Goal: Information Seeking & Learning: Find specific fact

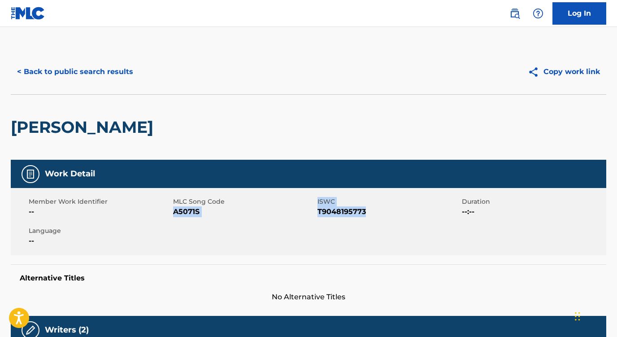
click at [121, 65] on button "< Back to public search results" at bounding box center [75, 72] width 129 height 22
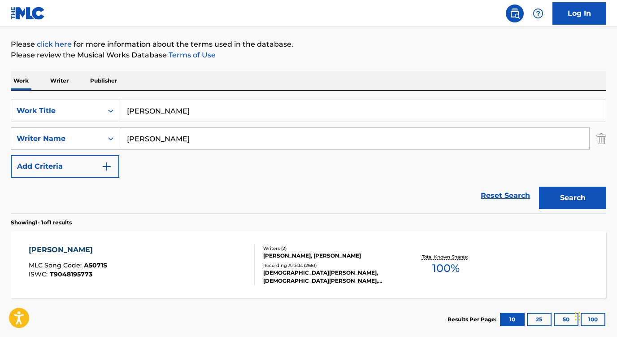
drag, startPoint x: 179, startPoint y: 110, endPoint x: 102, endPoint y: 106, distance: 77.3
click at [103, 107] on div "SearchWithCriteria1b4e9189-35b0-4b89-b476-1ee8e61975b5 Work Title [PERSON_NAME]" at bounding box center [309, 111] width 596 height 22
paste input "ALL I WANNA DO IS MAKE LOVE TO YOU"
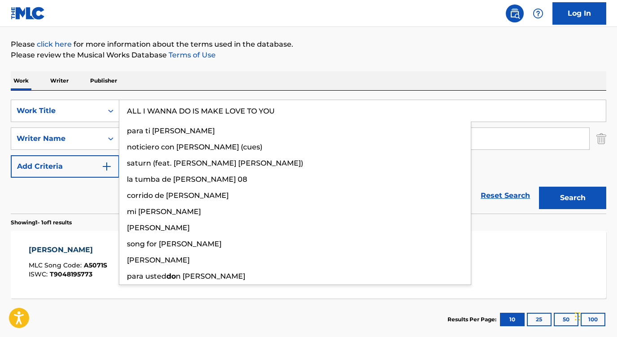
type input "ALL I WANNA DO IS MAKE LOVE TO YOU"
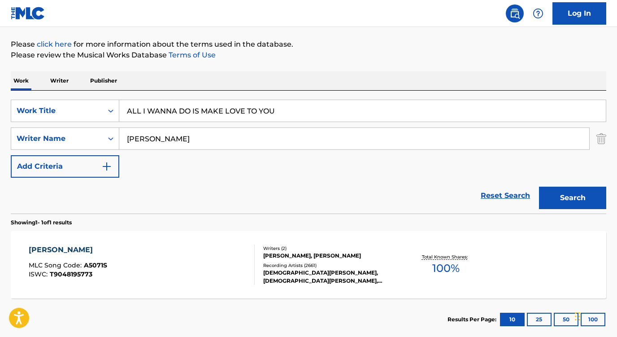
click at [158, 69] on div "The MLC Public Work Search The accuracy and completeness of The MLC's data is d…" at bounding box center [308, 144] width 617 height 391
drag, startPoint x: 165, startPoint y: 140, endPoint x: 104, endPoint y: 136, distance: 61.1
click at [104, 139] on div "SearchWithCriteriade85d39a-4526-4a65-8561-ef9d9ec3bd99 Writer Name [PERSON_NAME]" at bounding box center [309, 138] width 596 height 22
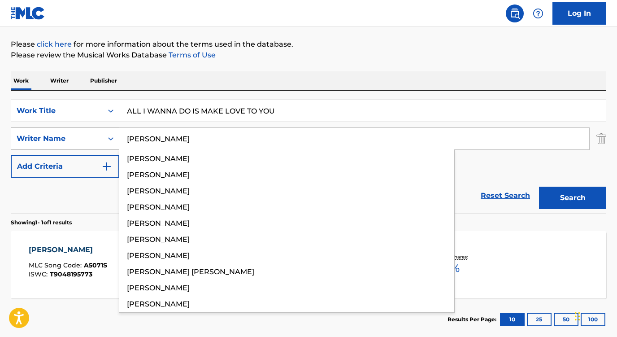
type input "[PERSON_NAME]"
click at [573, 198] on button "Search" at bounding box center [572, 198] width 67 height 22
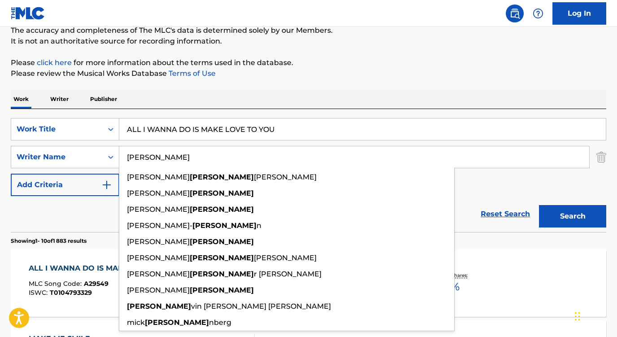
click at [70, 262] on div "ALL I WANNA DO IS MAKE LOVE TO YOU MLC Song Code : A29549 ISWC : T0104793329 Wr…" at bounding box center [309, 282] width 596 height 67
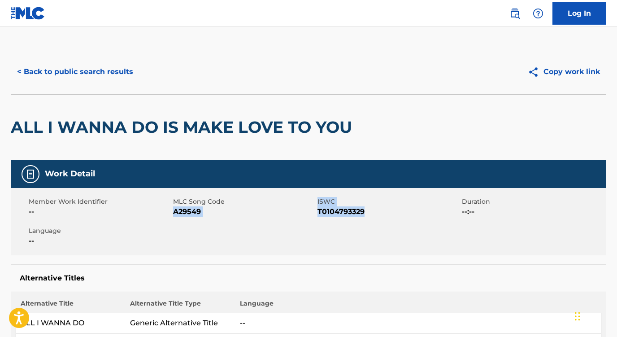
drag, startPoint x: 373, startPoint y: 212, endPoint x: 175, endPoint y: 212, distance: 197.9
click at [175, 212] on div "Member Work Identifier -- MLC Song Code A29549 ISWC T0104793329 Duration --:-- …" at bounding box center [309, 221] width 596 height 67
copy div "A29549 ISWC T0104793329"
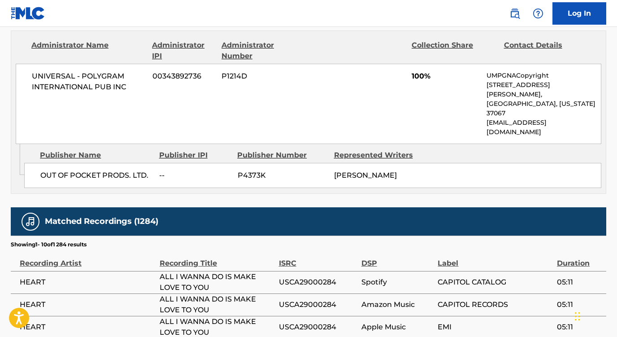
scroll to position [573, 0]
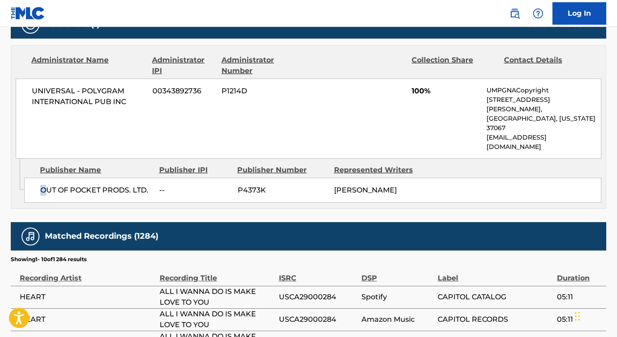
drag, startPoint x: 153, startPoint y: 144, endPoint x: 44, endPoint y: 148, distance: 109.1
click at [44, 178] on div "OUT OF POCKET PRODS. LTD. -- P4373K [PERSON_NAME]" at bounding box center [312, 190] width 577 height 25
drag, startPoint x: 150, startPoint y: 153, endPoint x: 39, endPoint y: 152, distance: 111.3
click at [39, 178] on div "OUT OF POCKET PRODS. LTD. -- P4373K [PERSON_NAME]" at bounding box center [312, 190] width 577 height 25
copy span "OUT OF POCKET PRODS. LTD."
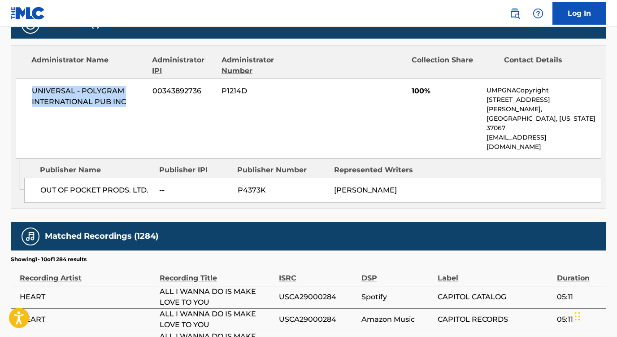
drag, startPoint x: 131, startPoint y: 91, endPoint x: 19, endPoint y: 78, distance: 112.1
click at [19, 79] on div "UNIVERSAL - POLYGRAM INTERNATIONAL PUB INC 00343892736 P1214D 100% UMPGNACopyri…" at bounding box center [309, 119] width 586 height 80
copy span "UNIVERSAL - POLYGRAM INTERNATIONAL PUB INC"
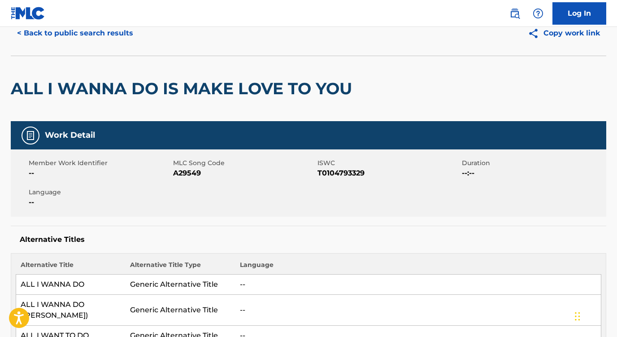
scroll to position [0, 0]
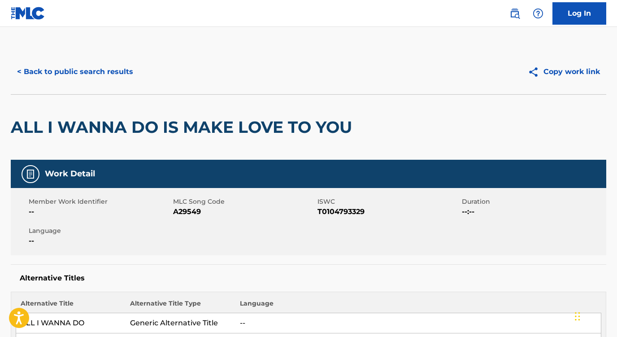
click at [109, 57] on div "< Back to public search results Copy work link" at bounding box center [309, 71] width 596 height 45
click at [109, 69] on button "< Back to public search results" at bounding box center [75, 72] width 129 height 22
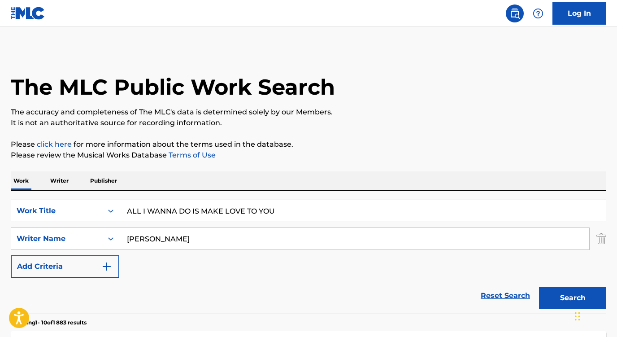
scroll to position [82, 0]
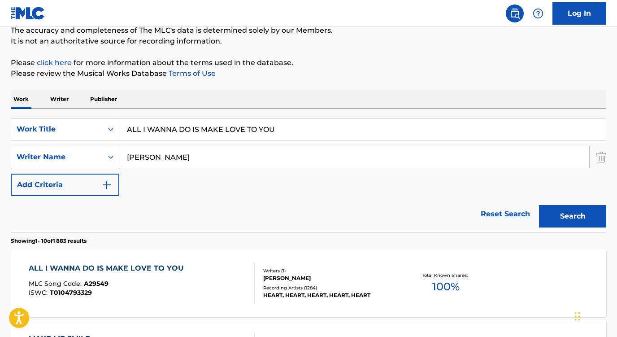
drag, startPoint x: 301, startPoint y: 131, endPoint x: 91, endPoint y: 118, distance: 210.0
click at [91, 118] on div "SearchWithCriteria1b4e9189-35b0-4b89-b476-1ee8e61975b5 Work Title ALL I WANNA D…" at bounding box center [309, 170] width 596 height 123
paste input "ll Night Long"
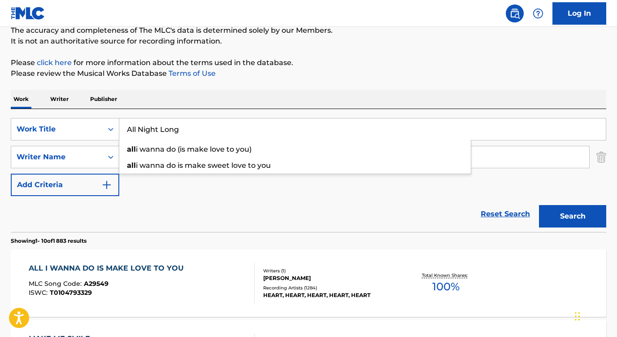
type input "All Night Long"
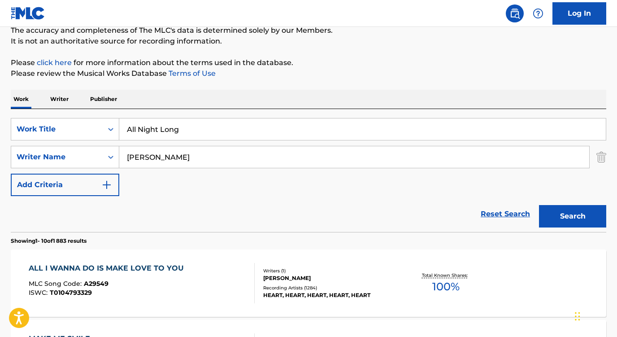
drag, startPoint x: 153, startPoint y: 159, endPoint x: 84, endPoint y: 155, distance: 69.2
click at [84, 155] on div "SearchWithCriteriade85d39a-4526-4a65-8561-ef9d9ec3bd99 Writer Name [PERSON_NAME]" at bounding box center [309, 157] width 596 height 22
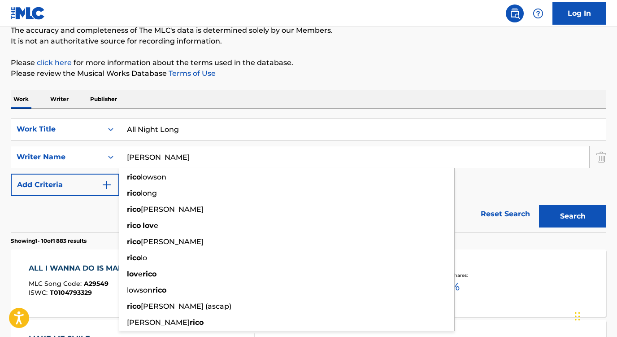
click at [573, 216] on button "Search" at bounding box center [572, 216] width 67 height 22
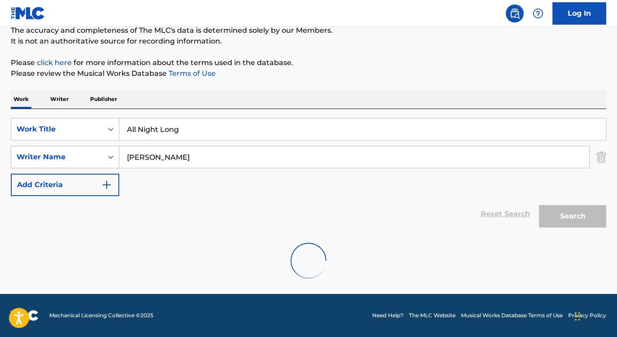
scroll to position [52, 0]
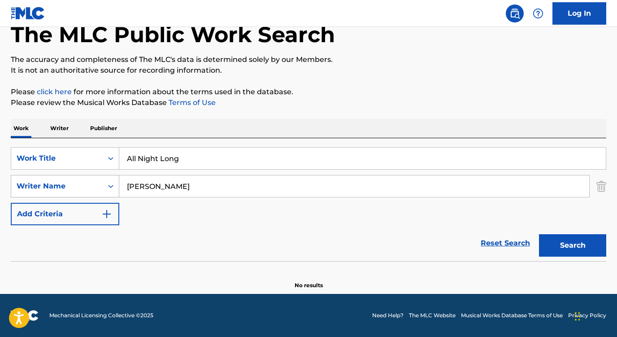
drag, startPoint x: 149, startPoint y: 184, endPoint x: 92, endPoint y: 181, distance: 56.6
click at [92, 181] on div "SearchWithCriteriade85d39a-4526-4a65-8561-ef9d9ec3bd99 Writer Name [PERSON_NAME]" at bounding box center [309, 186] width 596 height 22
click at [573, 245] on button "Search" at bounding box center [572, 245] width 67 height 22
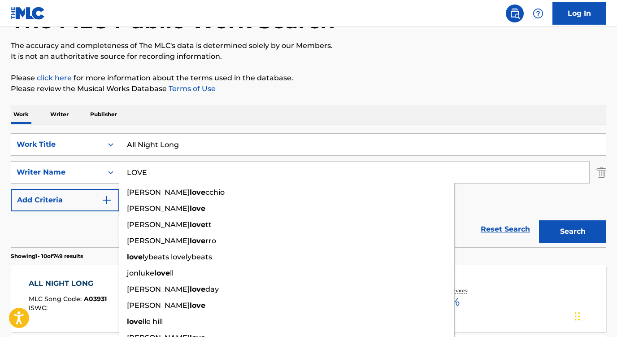
scroll to position [69, 0]
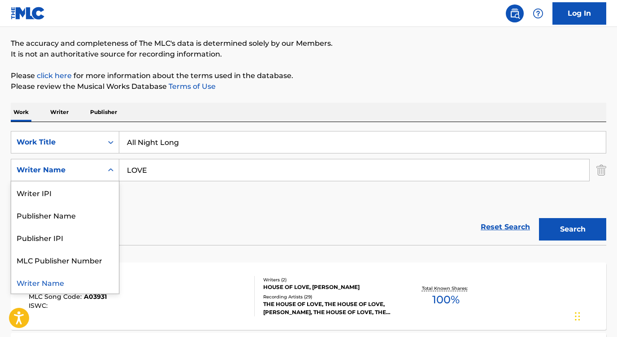
click at [95, 170] on div "Writer Name" at bounding box center [57, 170] width 81 height 11
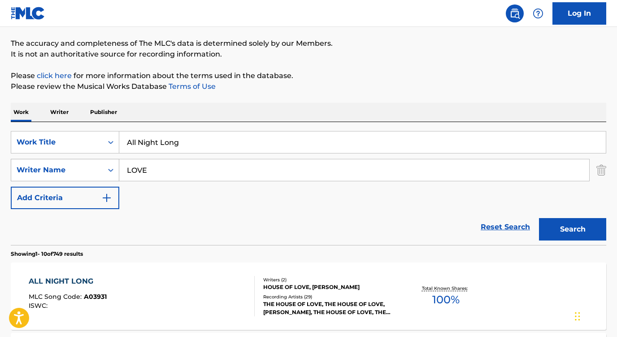
drag, startPoint x: 175, startPoint y: 166, endPoint x: 84, endPoint y: 165, distance: 91.5
click at [84, 165] on div "SearchWithCriteriade85d39a-4526-4a65-8561-ef9d9ec3bd99 Writer Name LOVE" at bounding box center [309, 170] width 596 height 22
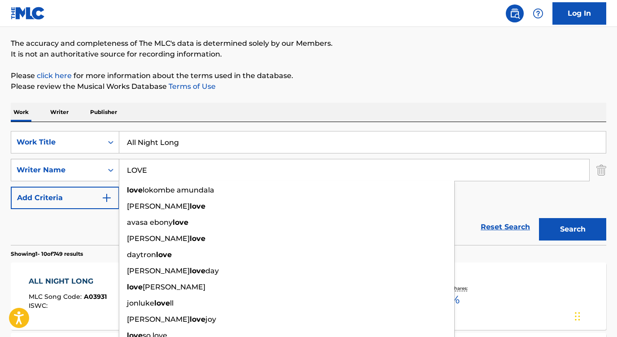
paste input "[PERSON_NAME]"
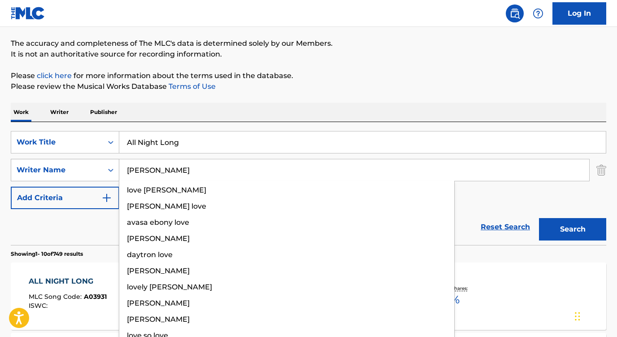
click at [573, 229] on button "Search" at bounding box center [572, 229] width 67 height 22
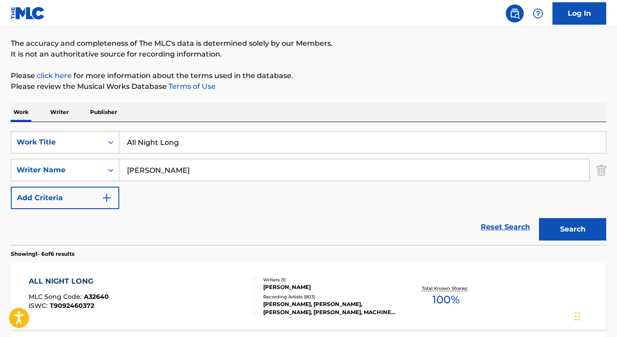
click at [174, 82] on p "Please review the Musical Works Database Terms of Use" at bounding box center [309, 86] width 596 height 11
drag, startPoint x: 236, startPoint y: 170, endPoint x: 90, endPoint y: 169, distance: 145.8
click at [90, 169] on div "SearchWithCriteriade85d39a-4526-4a65-8561-ef9d9ec3bd99 Writer Name [PERSON_NAME]" at bounding box center [309, 170] width 596 height 22
paste input "[PERSON_NAME]"
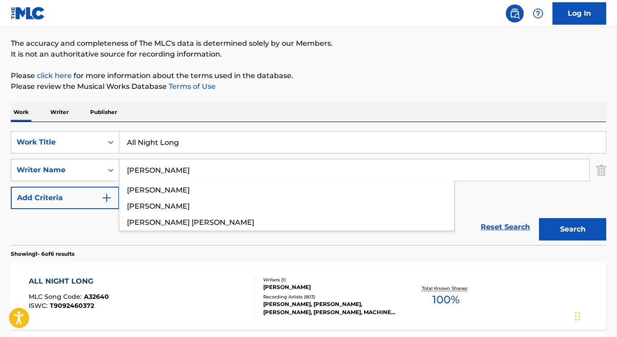
type input "[PERSON_NAME]"
click at [573, 229] on button "Search" at bounding box center [572, 229] width 67 height 22
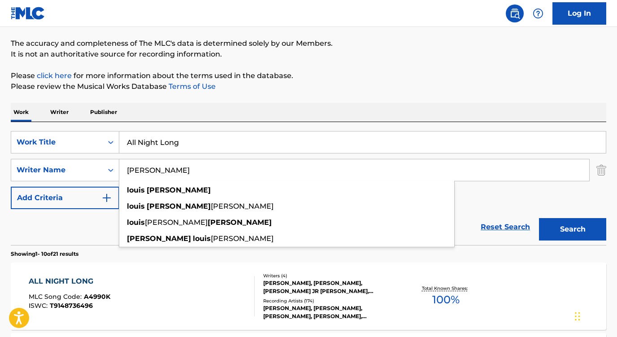
click at [100, 238] on div "Reset Search Search" at bounding box center [309, 227] width 596 height 36
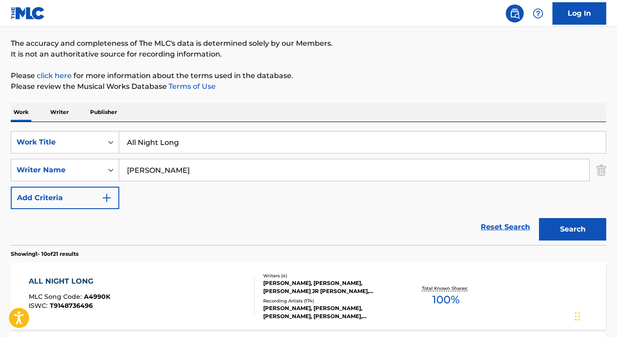
click at [81, 281] on div "ALL NIGHT LONG" at bounding box center [70, 281] width 82 height 11
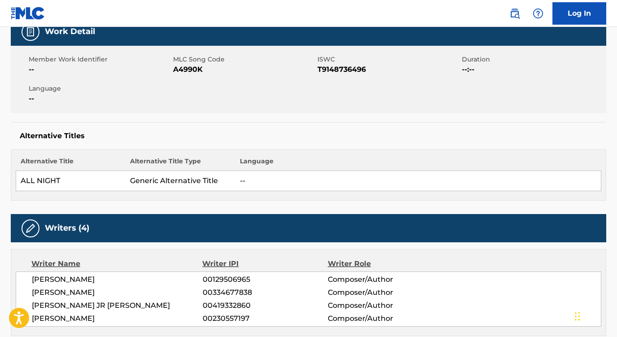
scroll to position [140, 0]
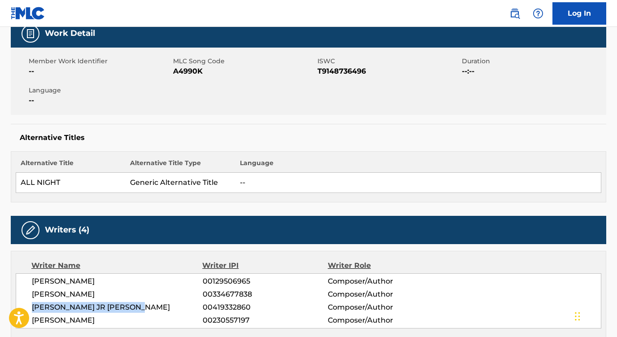
drag, startPoint x: 151, startPoint y: 309, endPoint x: 26, endPoint y: 302, distance: 125.4
click at [22, 306] on div "[PERSON_NAME] 00129506965 Composer/Author [PERSON_NAME] 00334677838 Composer/Au…" at bounding box center [309, 300] width 586 height 55
copy span "[PERSON_NAME] JR [PERSON_NAME]"
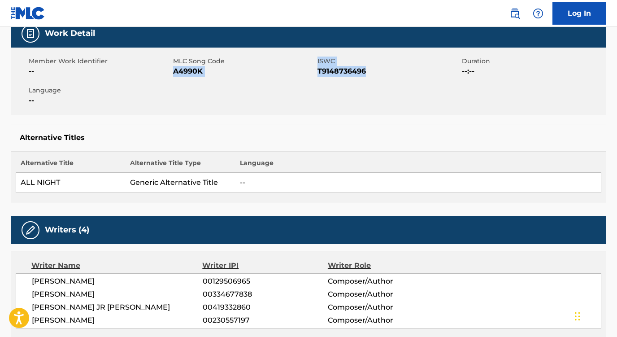
drag, startPoint x: 376, startPoint y: 68, endPoint x: 175, endPoint y: 72, distance: 200.1
click at [175, 72] on div "Member Work Identifier -- MLC Song Code A4990K ISWC T9148736496 Duration --:-- …" at bounding box center [309, 81] width 596 height 67
copy div "A4990K ISWC T9148736496"
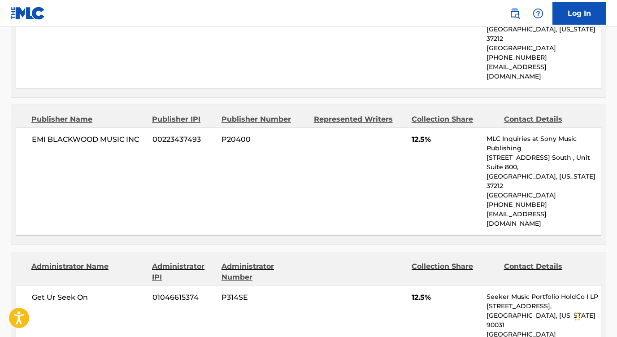
scroll to position [929, 0]
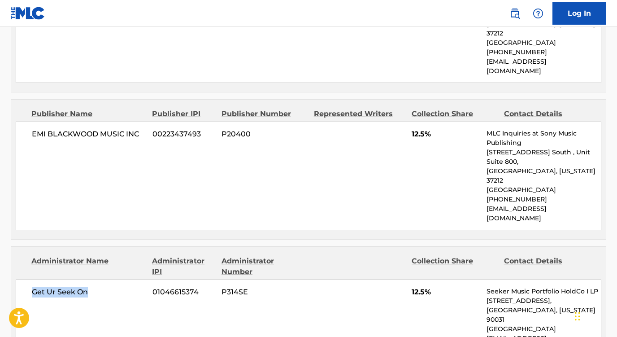
drag, startPoint x: 93, startPoint y: 214, endPoint x: 6, endPoint y: 214, distance: 86.6
click at [6, 214] on div "< Back to public search results Copy work link ALL NIGHT LONG Work Detail Membe…" at bounding box center [308, 318] width 617 height 2395
copy span "Get Ur Seek On"
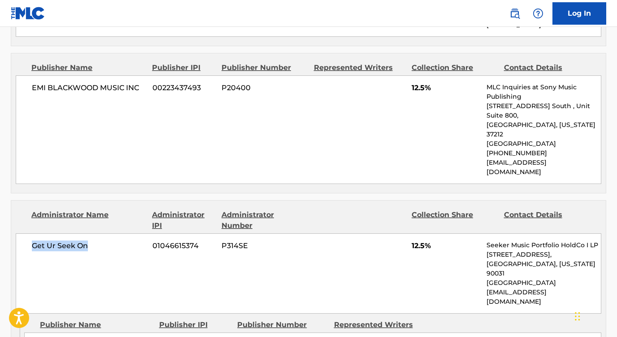
scroll to position [1006, 0]
